Goal: Transaction & Acquisition: Download file/media

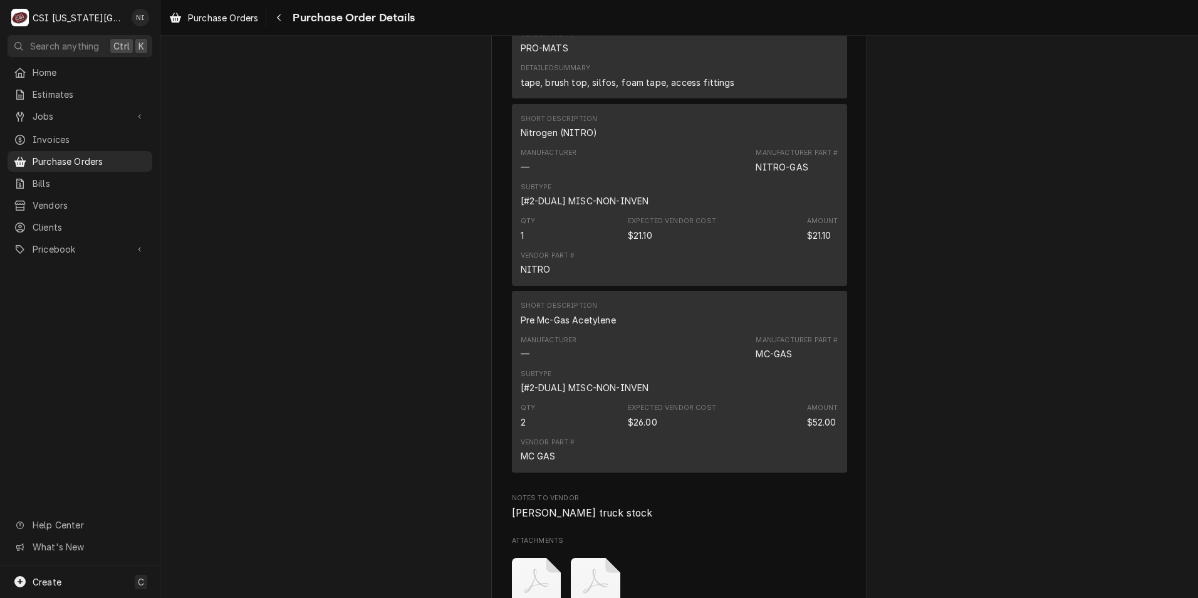
scroll to position [1379, 0]
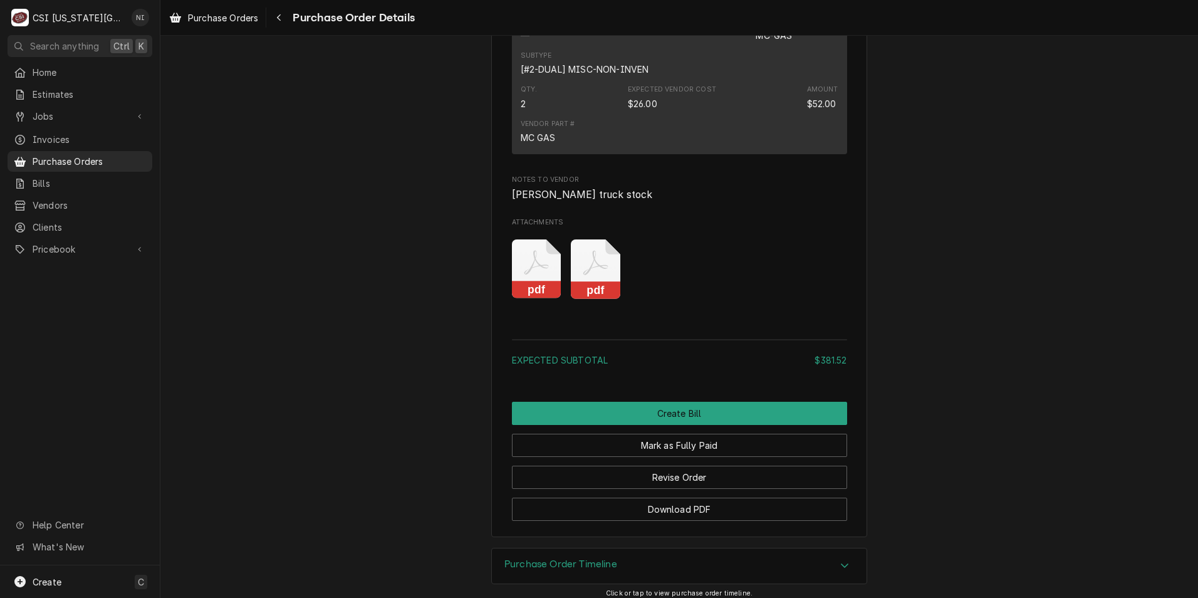
click at [522, 299] on icon "Attachments" at bounding box center [537, 269] width 50 height 60
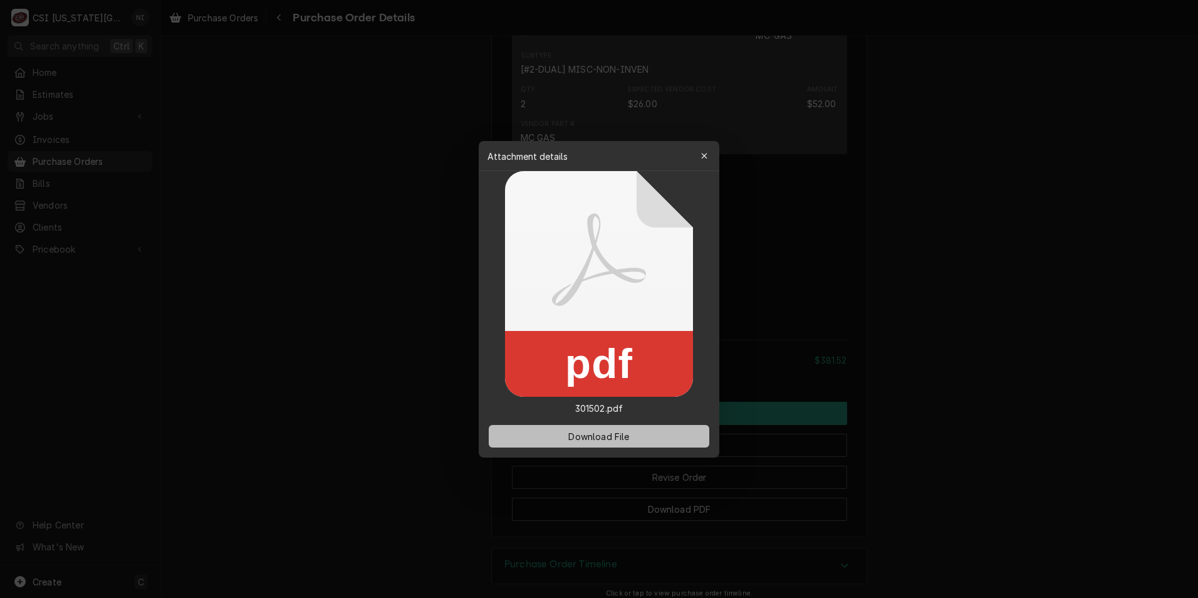
click at [640, 437] on button "Download File" at bounding box center [599, 436] width 221 height 23
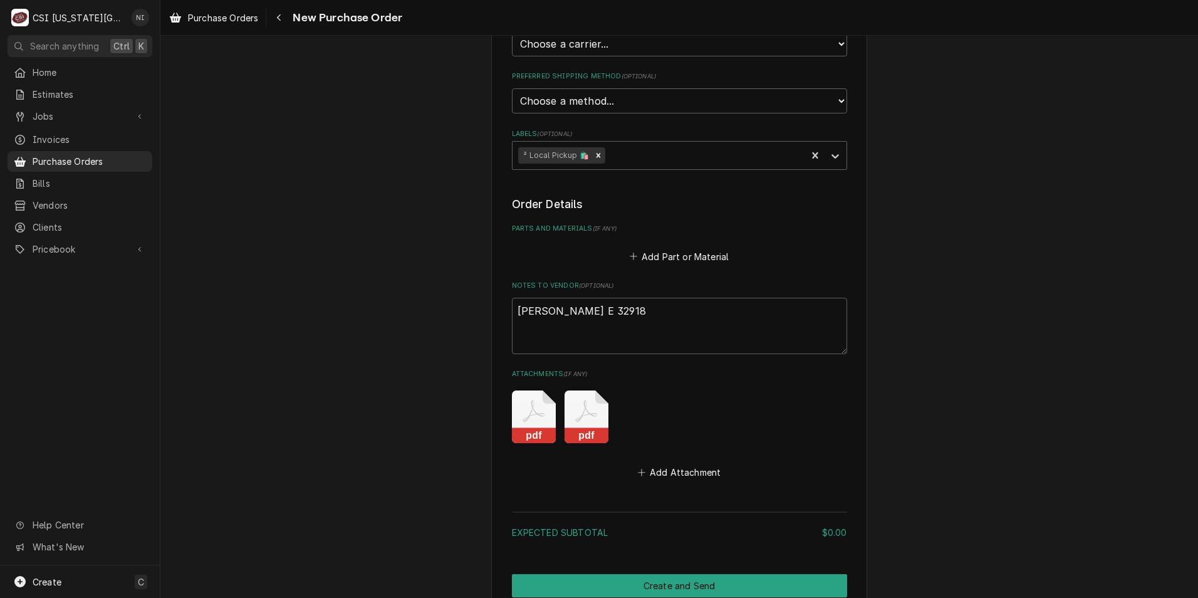
scroll to position [439, 0]
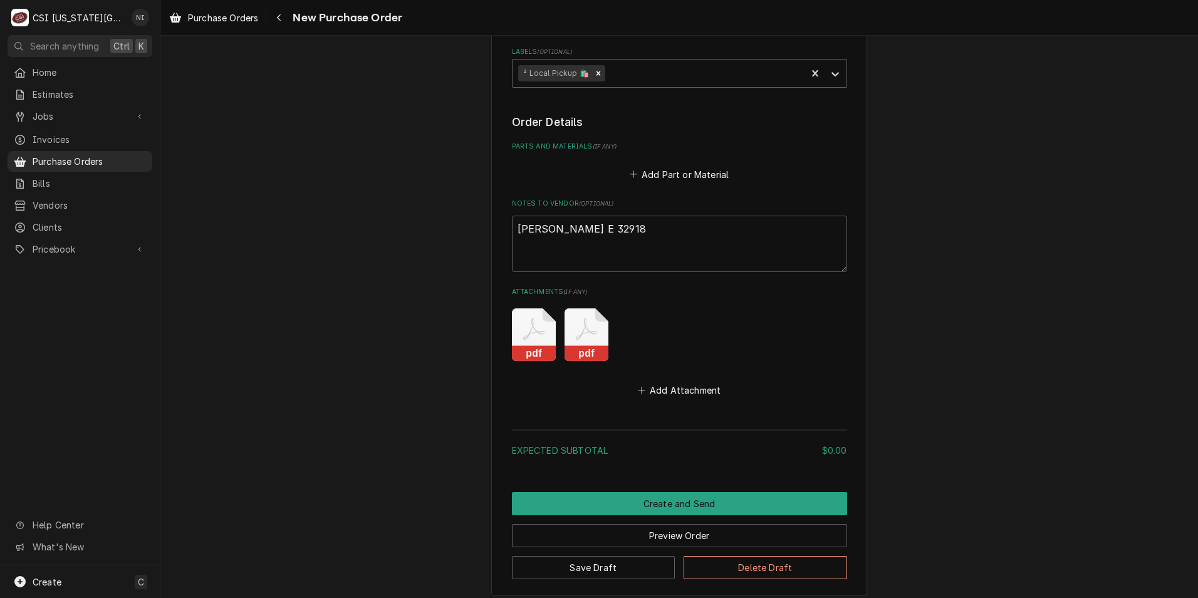
click at [537, 348] on rect "Attachments" at bounding box center [534, 353] width 44 height 16
type textarea "x"
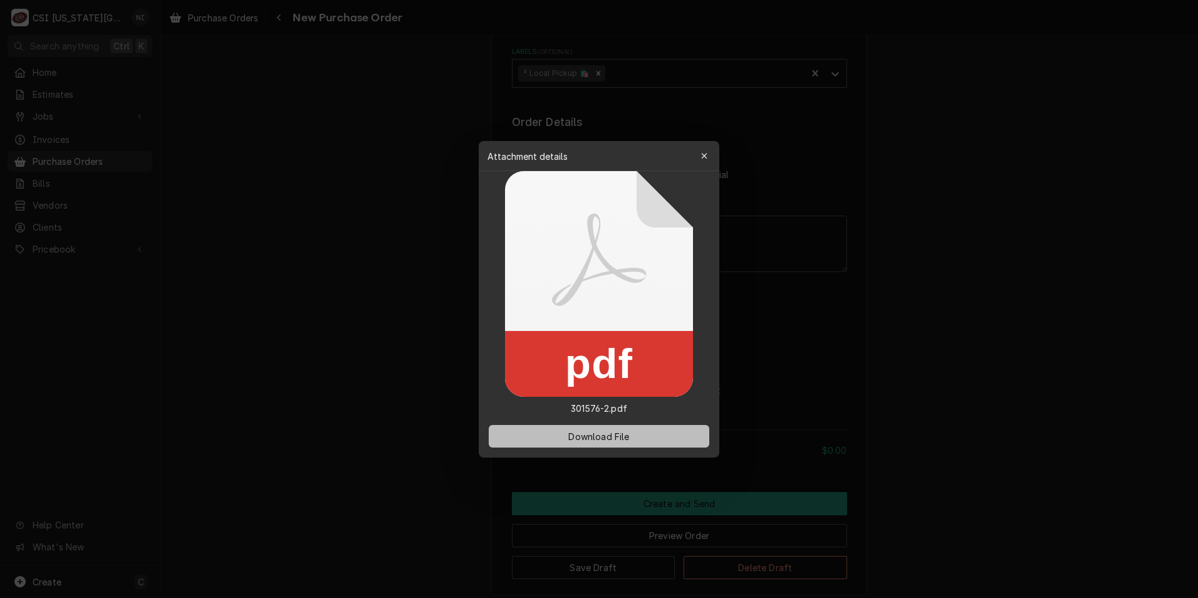
click at [612, 439] on span "Download File" at bounding box center [599, 435] width 66 height 13
click at [708, 157] on div "button" at bounding box center [704, 156] width 13 height 13
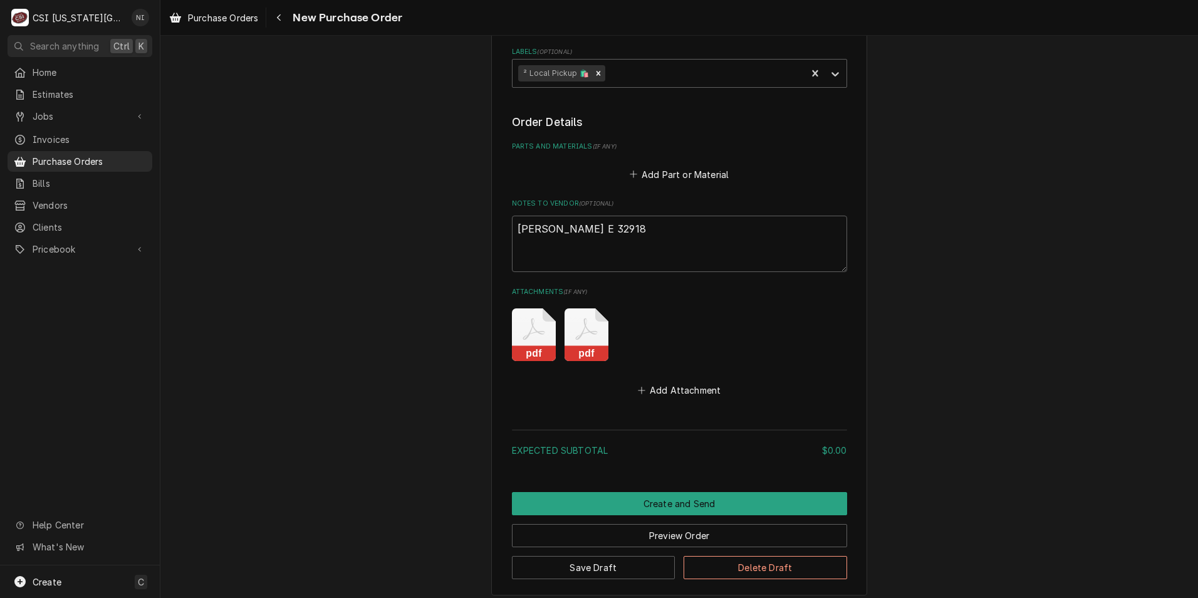
click at [587, 339] on icon "Attachments" at bounding box center [587, 334] width 44 height 53
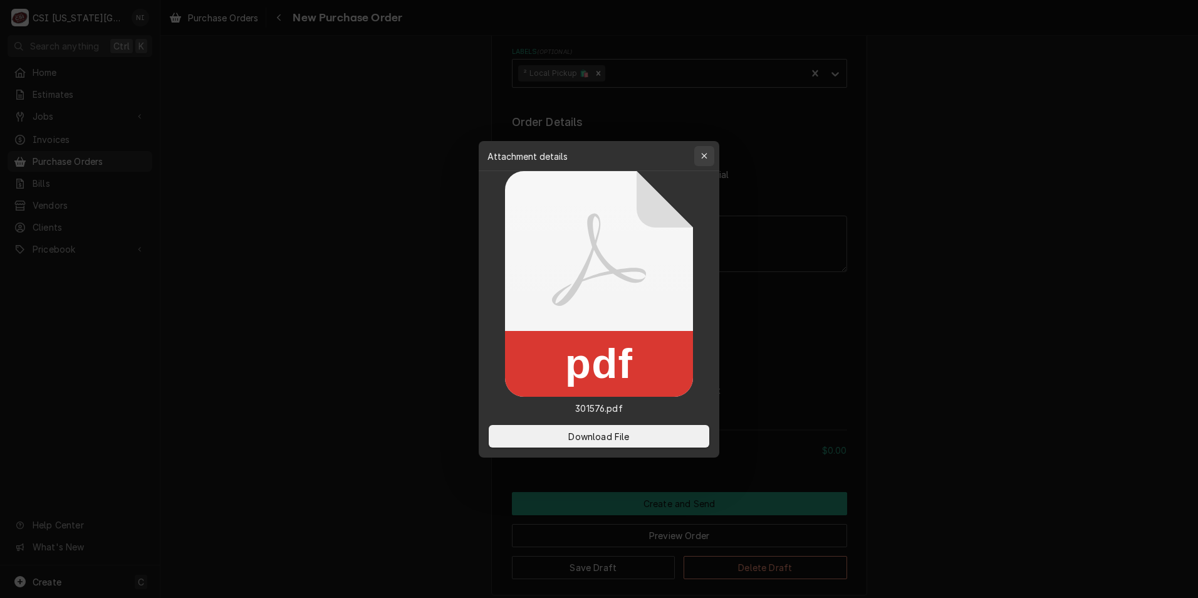
click at [706, 156] on icon "button" at bounding box center [704, 156] width 7 height 9
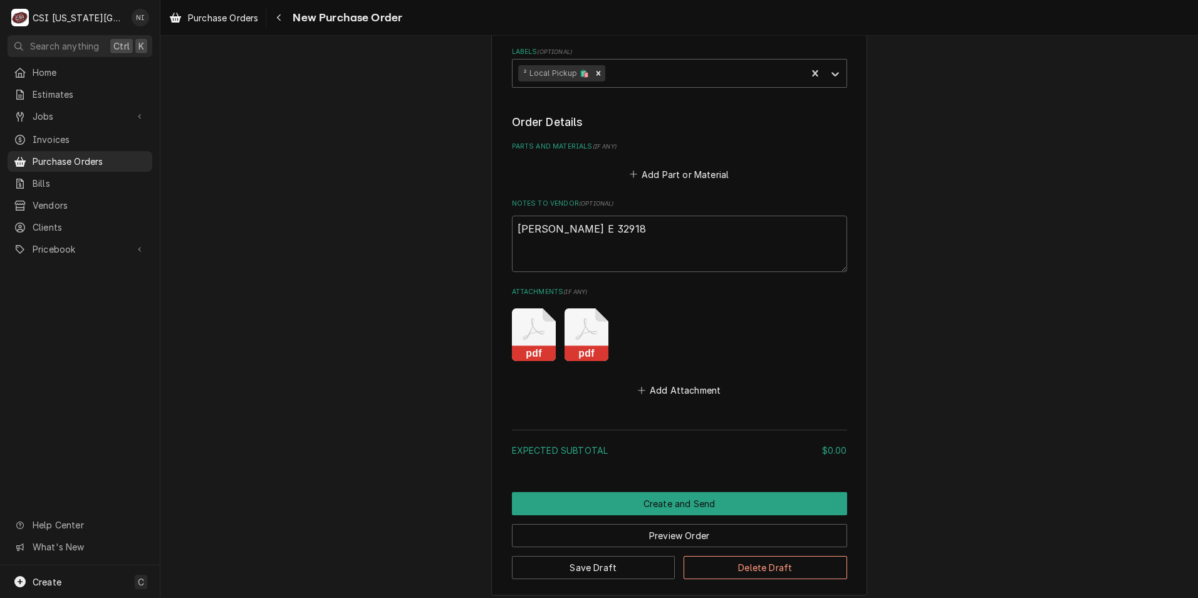
click at [590, 335] on icon "Attachments" at bounding box center [587, 334] width 44 height 53
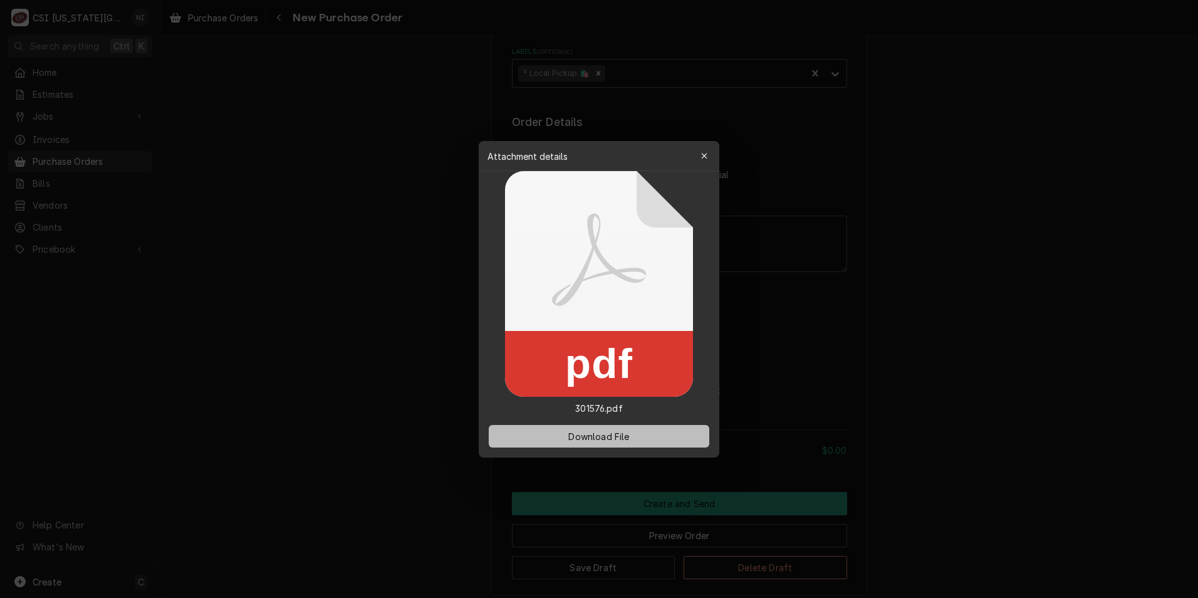
click at [638, 430] on button "Download File" at bounding box center [599, 436] width 221 height 23
